Goal: Task Accomplishment & Management: Use online tool/utility

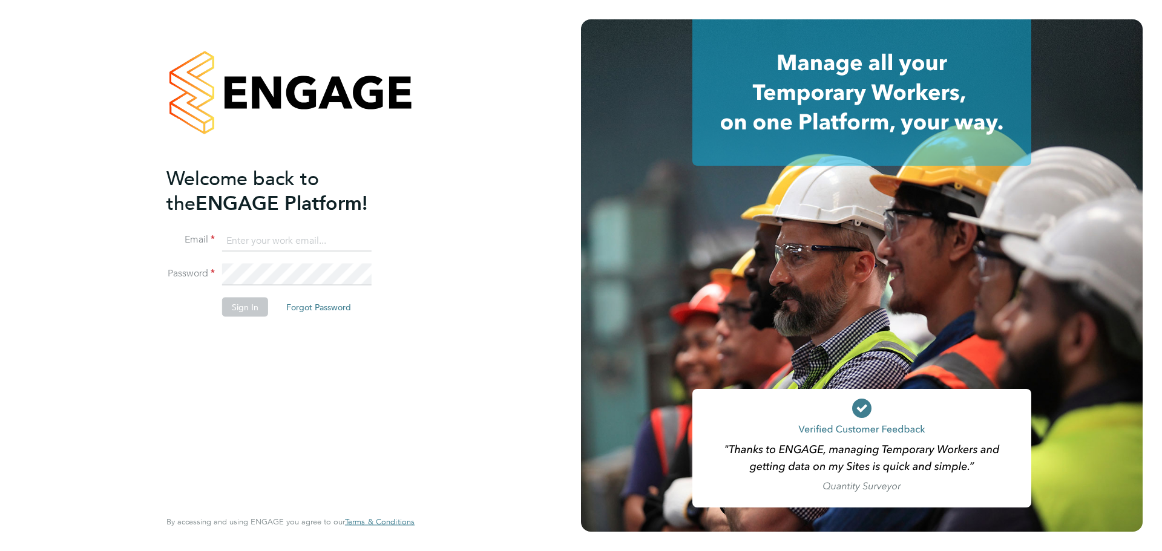
click at [297, 238] on input at bounding box center [296, 241] width 149 height 22
type input "[PERSON_NAME][EMAIL_ADDRESS][PERSON_NAME][DOMAIN_NAME]"
click at [0, 231] on html "Welcome back to the ENGAGE Platform! Email [PERSON_NAME][EMAIL_ADDRESS][PERSON_…" at bounding box center [581, 275] width 1162 height 551
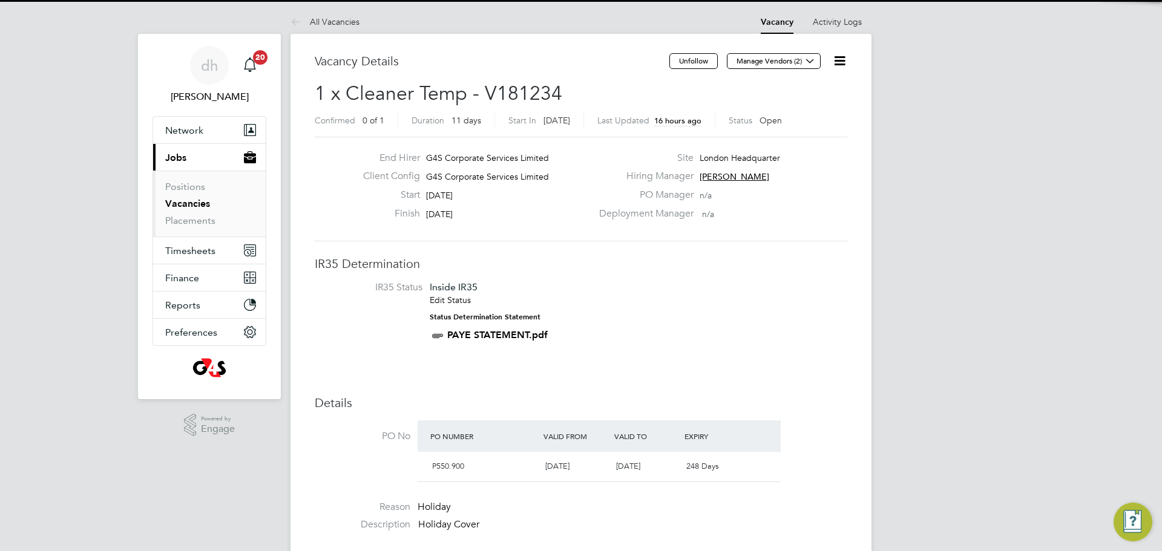
click at [810, 402] on h3 "Details" at bounding box center [581, 403] width 533 height 16
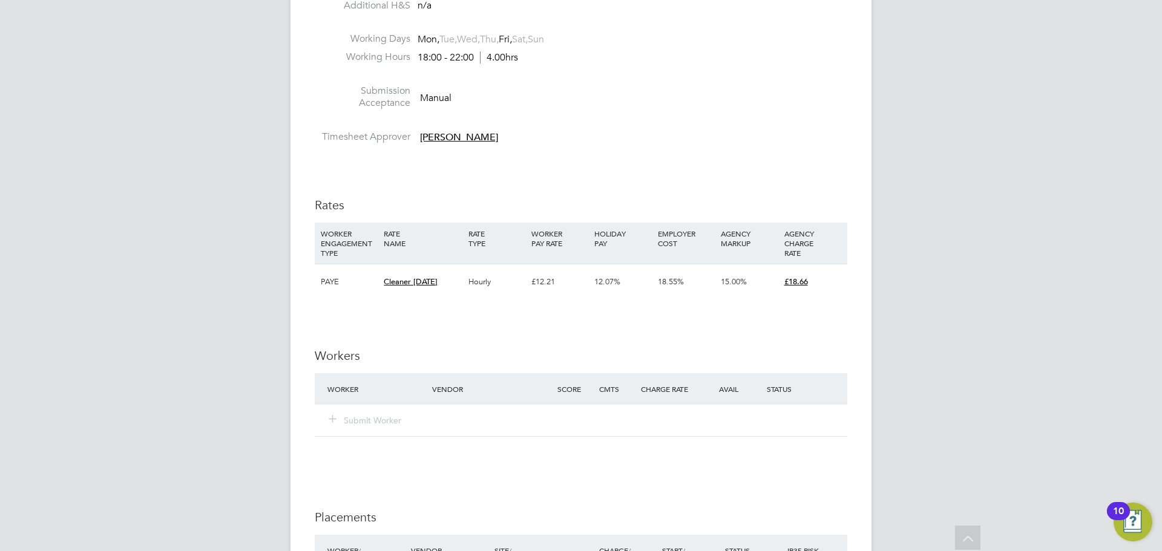
scroll to position [629, 0]
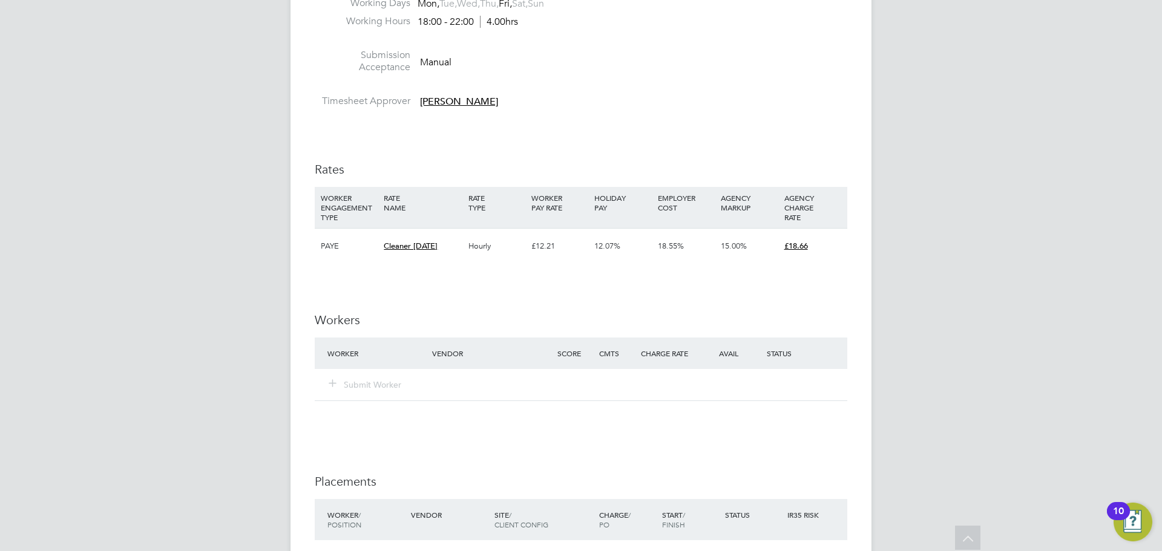
click at [375, 396] on div "Submit Worker" at bounding box center [581, 384] width 533 height 31
